Goal: Task Accomplishment & Management: Complete application form

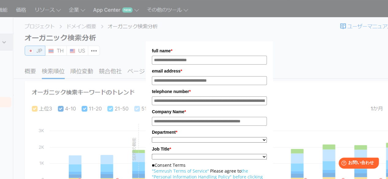
click at [309, 73] on div "full name * email address * telephone number * Company Name * * ********* *" at bounding box center [209, 115] width 296 height 215
